Goal: Information Seeking & Learning: Understand process/instructions

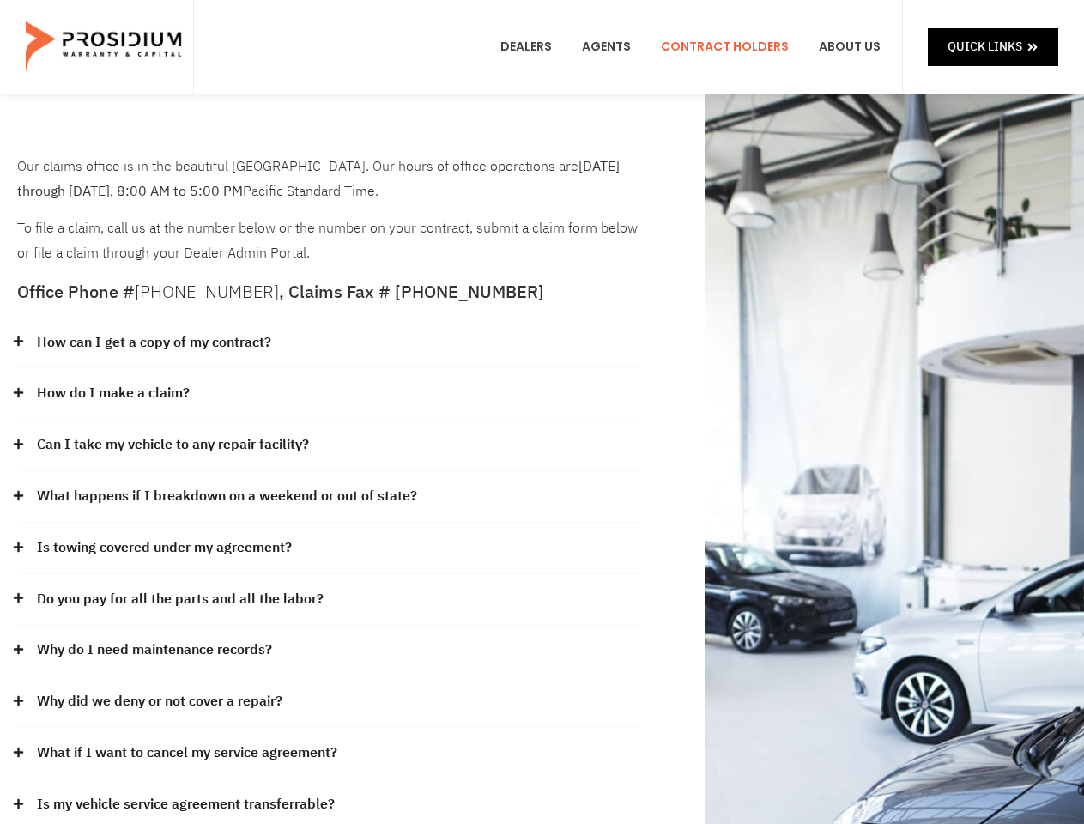
click at [542, 412] on div "How do I make a claim?" at bounding box center [328, 394] width 623 height 52
click at [329, 343] on div "How can I get a copy of my contract?" at bounding box center [328, 344] width 623 height 52
click at [153, 343] on link "How can I get a copy of my contract?" at bounding box center [154, 343] width 234 height 25
click at [329, 394] on div "How do I make a claim?" at bounding box center [328, 394] width 623 height 52
click at [112, 393] on link "How do I make a claim?" at bounding box center [113, 393] width 153 height 25
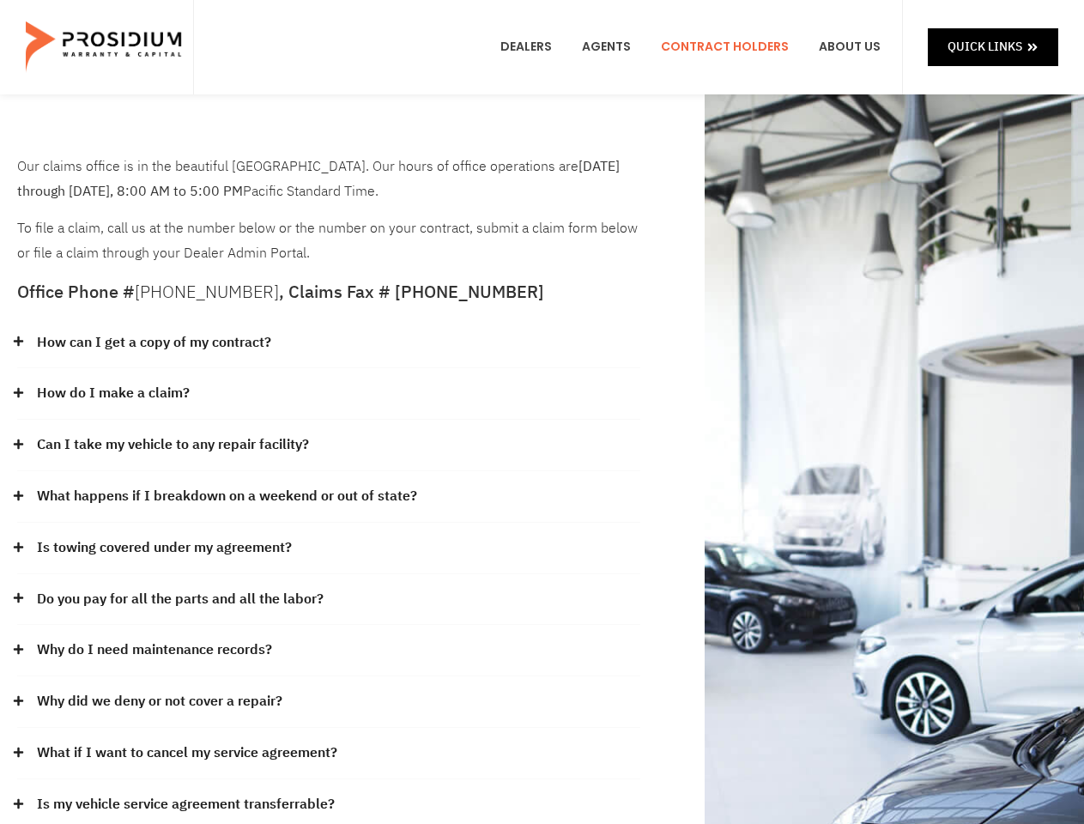
click at [329, 446] on div "Can I take my vehicle to any repair facility?" at bounding box center [328, 446] width 623 height 52
click at [173, 445] on link "Can I take my vehicle to any repair facility?" at bounding box center [173, 445] width 272 height 25
click at [329, 497] on link "What happens if I breakdown on a weekend or out of state?" at bounding box center [227, 496] width 380 height 25
click at [225, 496] on link "What happens if I breakdown on a weekend or out of state?" at bounding box center [227, 496] width 380 height 25
click at [329, 549] on div "Is towing covered under my agreement?" at bounding box center [328, 549] width 623 height 52
